Goal: Transaction & Acquisition: Subscribe to service/newsletter

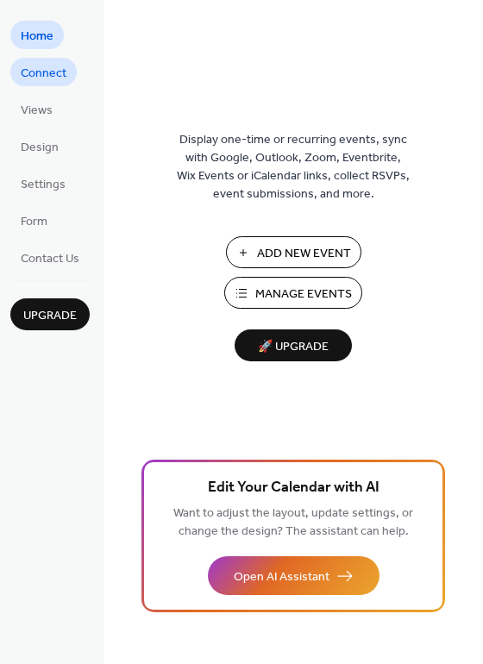
click at [36, 80] on span "Connect" at bounding box center [44, 74] width 46 height 18
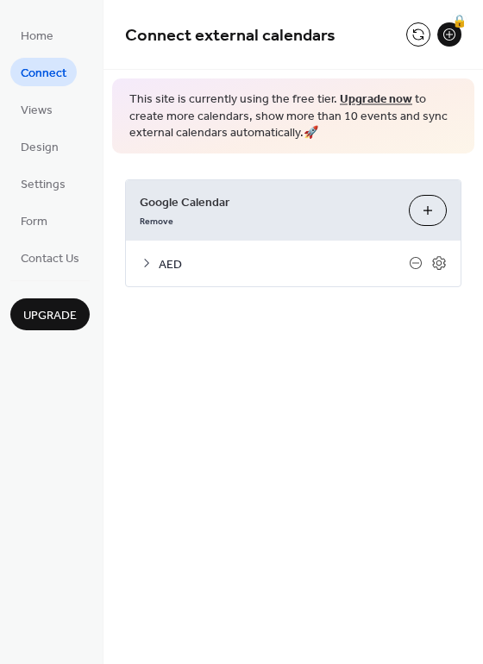
click at [148, 265] on icon at bounding box center [147, 263] width 14 height 14
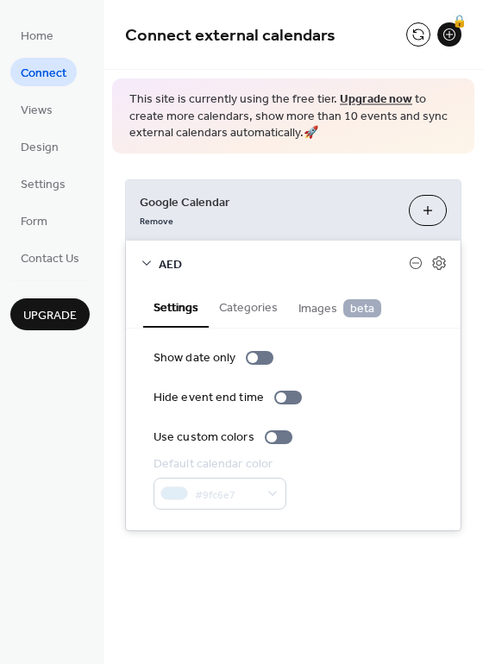
click at [289, 267] on span "AED" at bounding box center [284, 264] width 250 height 18
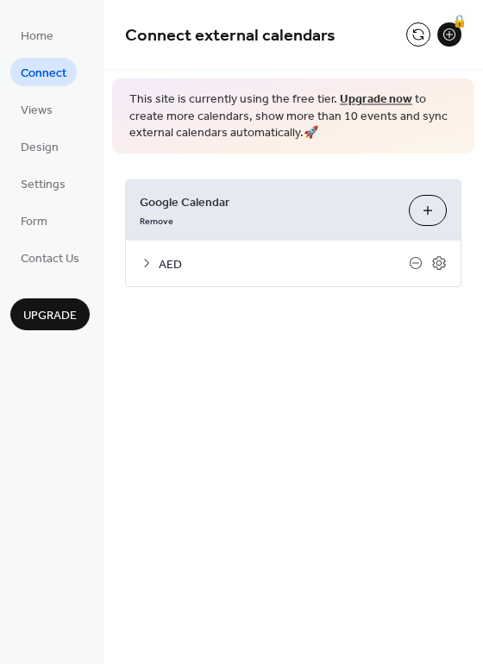
click at [413, 212] on button "Choose Calendars" at bounding box center [428, 210] width 38 height 31
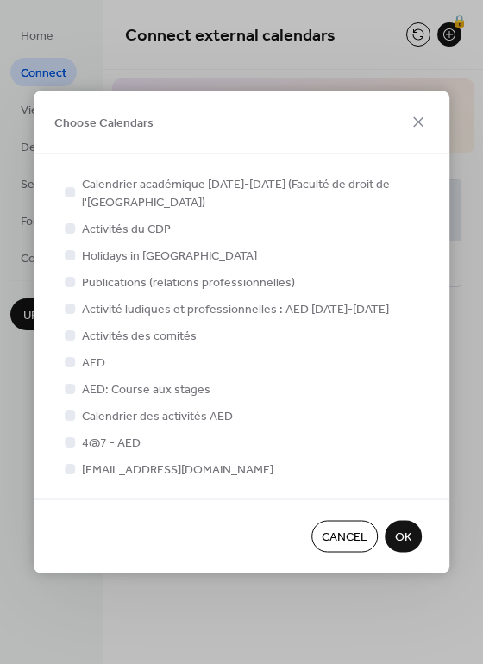
click at [71, 337] on div at bounding box center [70, 334] width 10 height 10
click at [421, 122] on icon at bounding box center [418, 122] width 21 height 21
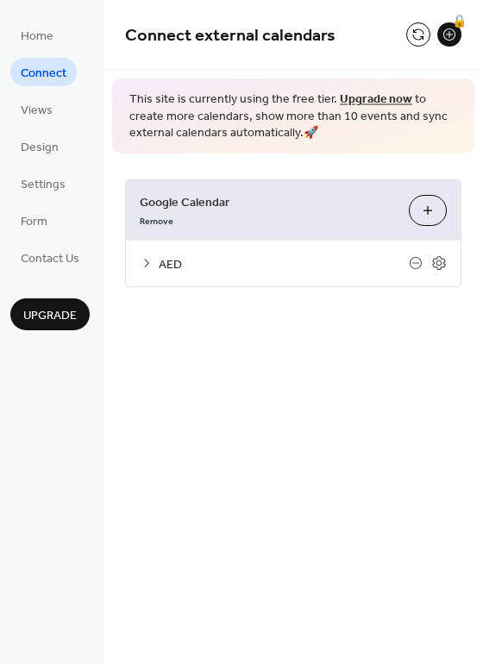
click at [59, 316] on span "Upgrade" at bounding box center [49, 316] width 53 height 18
